Goal: Task Accomplishment & Management: Use online tool/utility

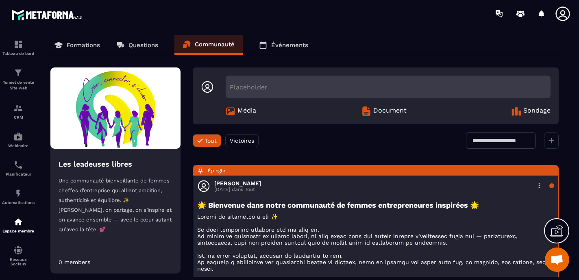
click at [86, 41] on p "Formations" at bounding box center [83, 44] width 33 height 7
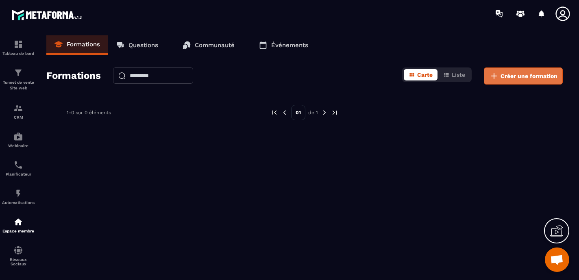
click at [514, 74] on span "Créer une formation" at bounding box center [529, 76] width 57 height 8
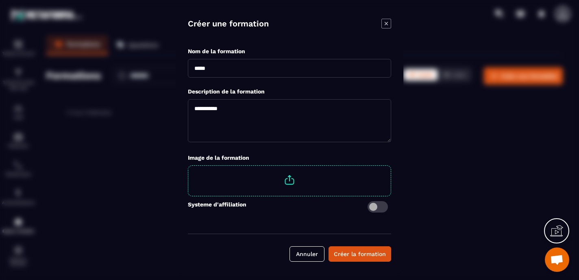
click at [374, 207] on span "Modal window" at bounding box center [378, 206] width 20 height 11
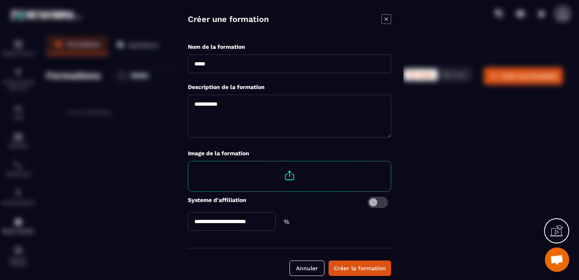
click at [377, 205] on span "Modal window" at bounding box center [378, 201] width 20 height 11
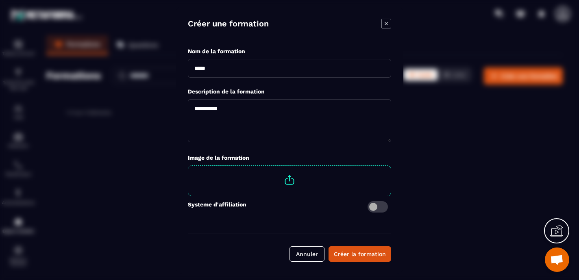
click at [231, 63] on input "Modal window" at bounding box center [289, 68] width 203 height 19
click at [383, 24] on div "Modal window" at bounding box center [386, 24] width 10 height 11
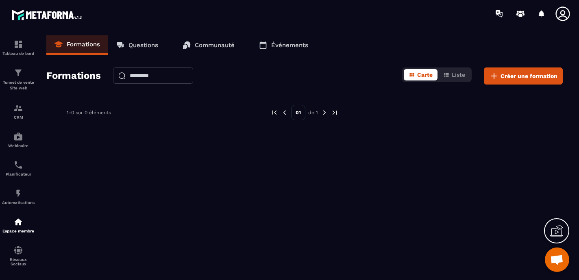
click at [204, 48] on link "Communauté" at bounding box center [208, 45] width 68 height 20
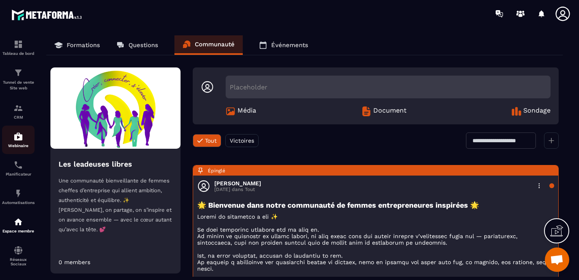
click at [13, 142] on div "Webinaire" at bounding box center [18, 140] width 33 height 16
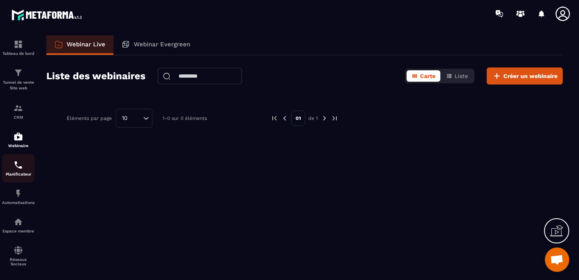
click at [24, 167] on div "Planificateur" at bounding box center [18, 168] width 33 height 16
